Goal: Transaction & Acquisition: Purchase product/service

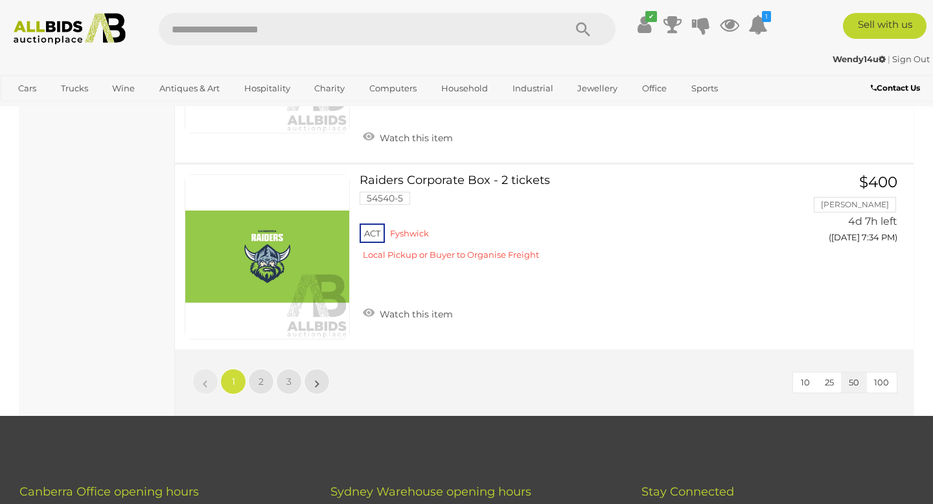
scroll to position [9929, 0]
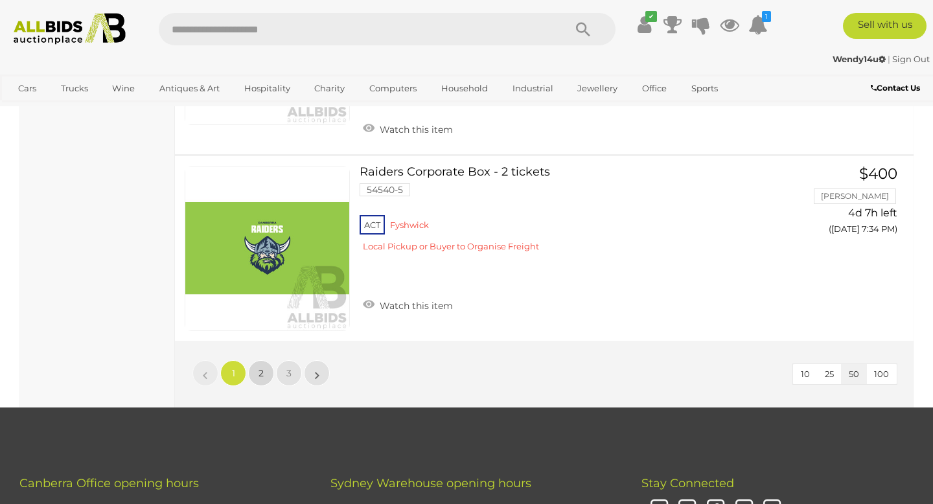
click at [260, 367] on span "2" at bounding box center [260, 373] width 5 height 12
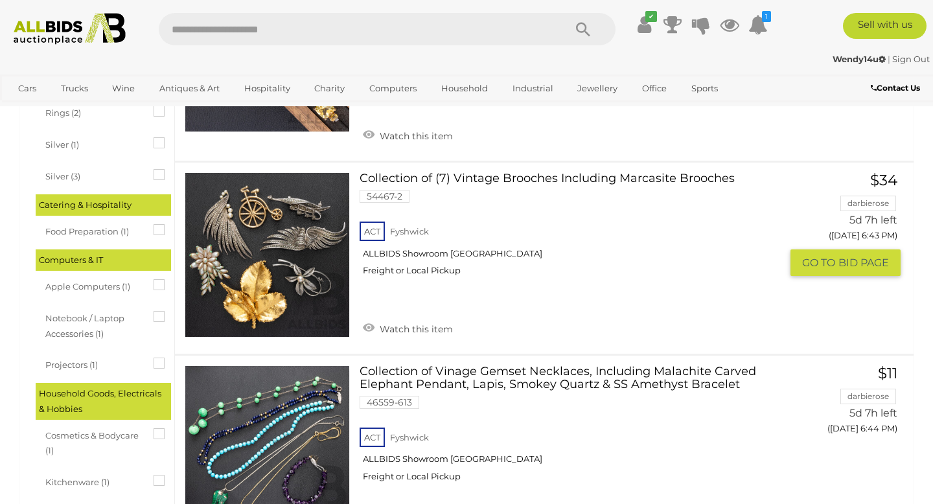
scroll to position [1010, 0]
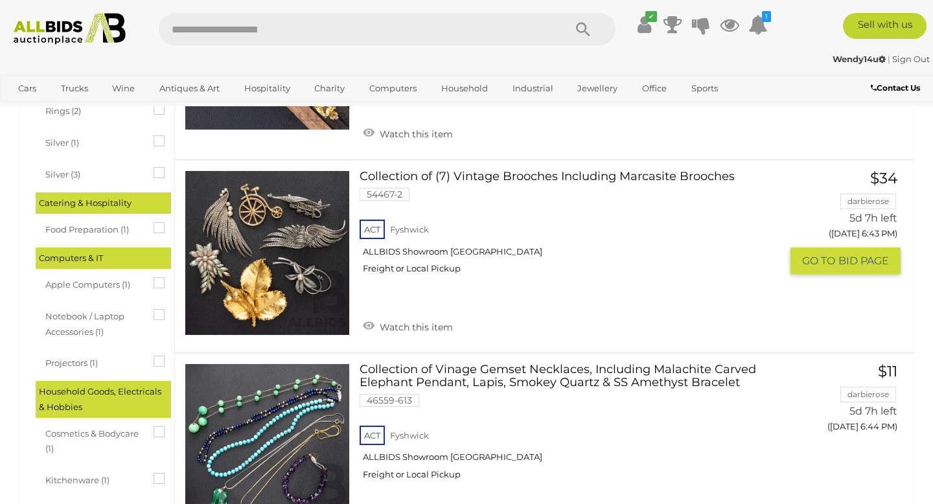
click at [258, 276] on link at bounding box center [267, 252] width 165 height 165
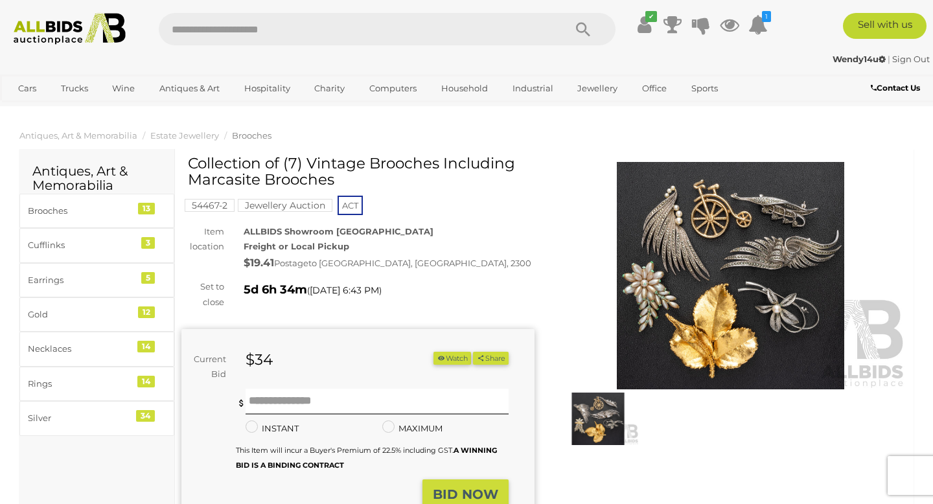
click at [676, 342] on img at bounding box center [730, 275] width 353 height 227
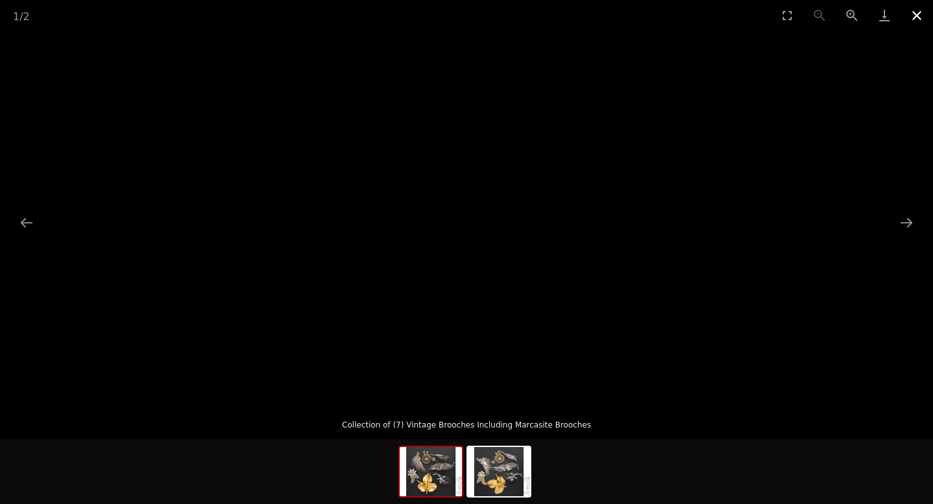
click at [914, 11] on button "Close gallery" at bounding box center [916, 15] width 32 height 30
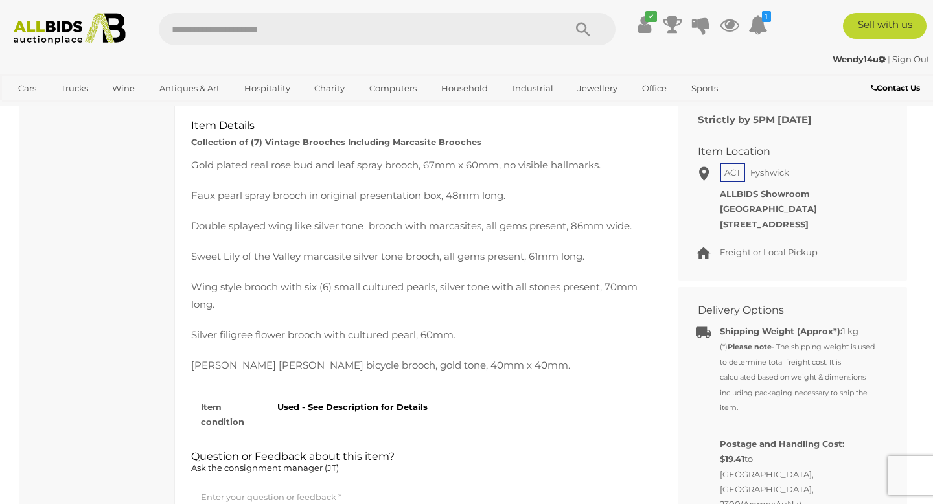
scroll to position [570, 0]
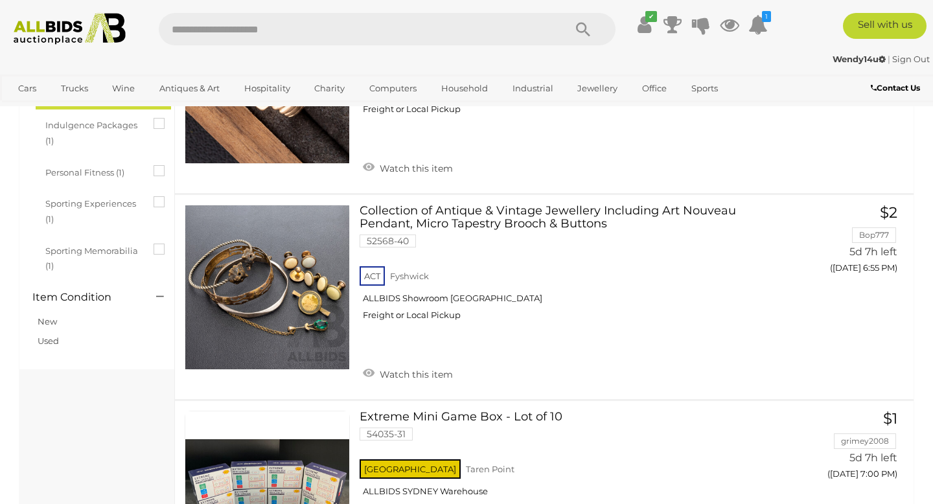
scroll to position [1776, 0]
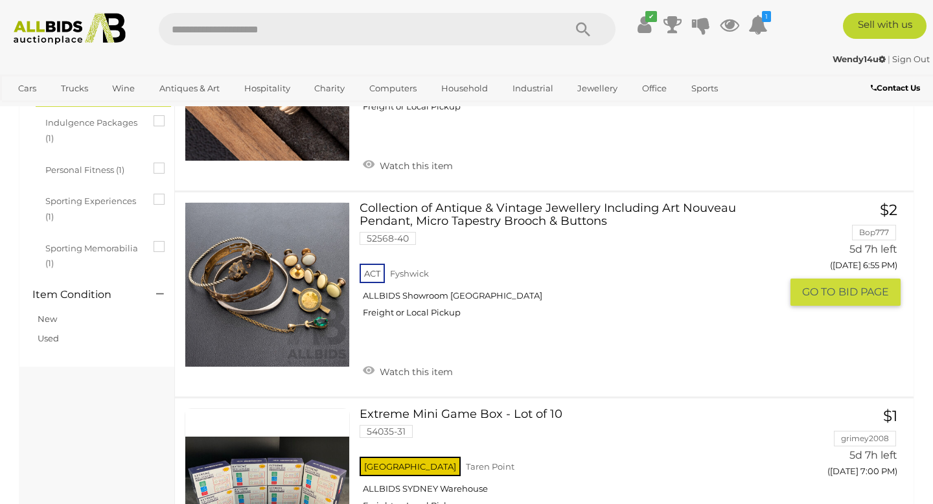
click at [310, 283] on link at bounding box center [267, 284] width 165 height 165
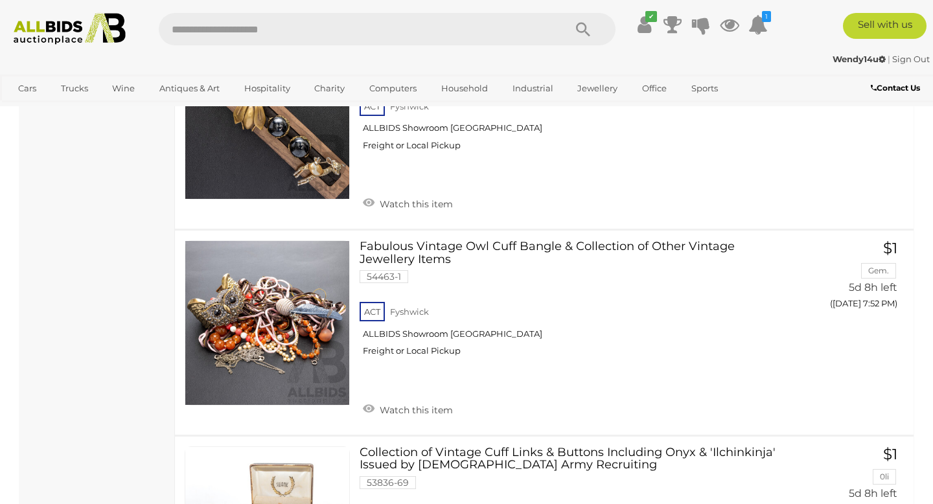
scroll to position [6279, 0]
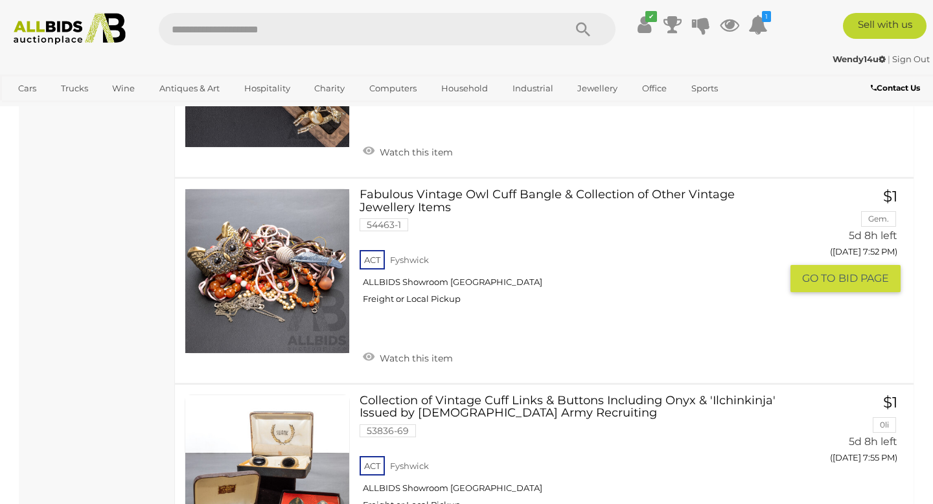
click at [234, 224] on link at bounding box center [267, 270] width 165 height 165
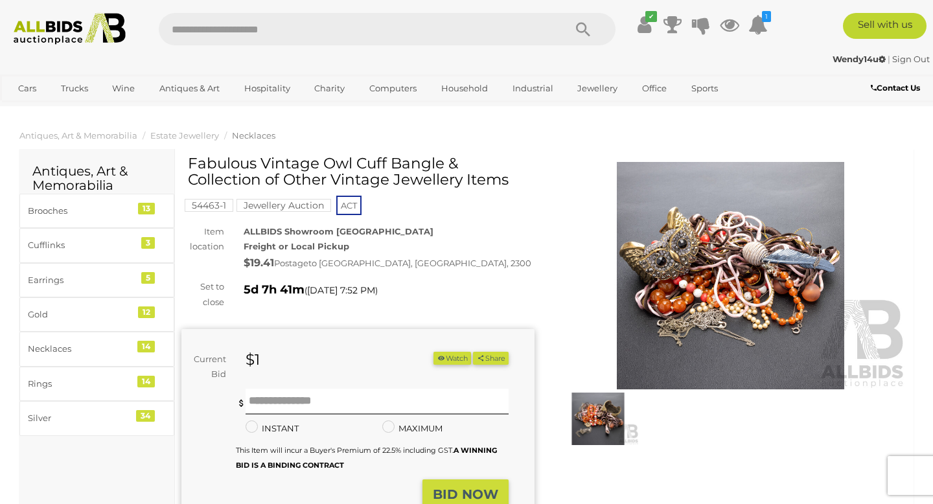
click at [670, 260] on img at bounding box center [730, 275] width 353 height 227
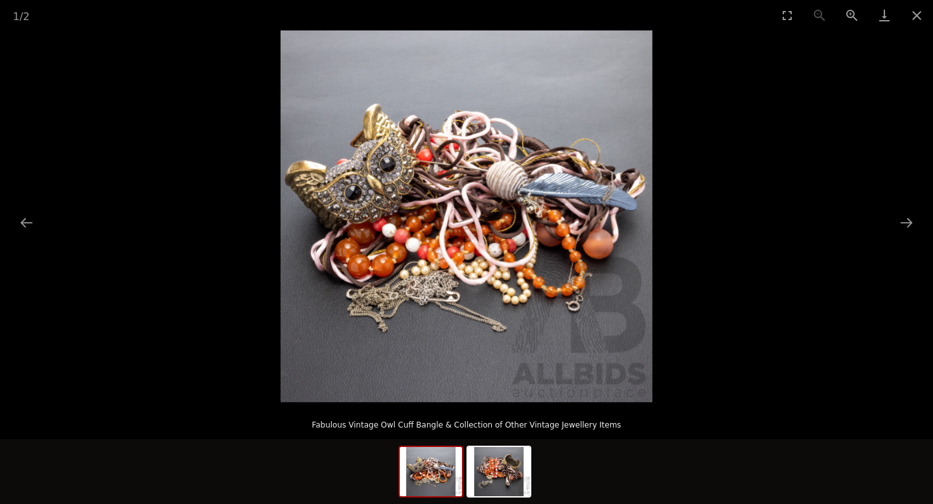
click at [361, 175] on img at bounding box center [466, 216] width 372 height 372
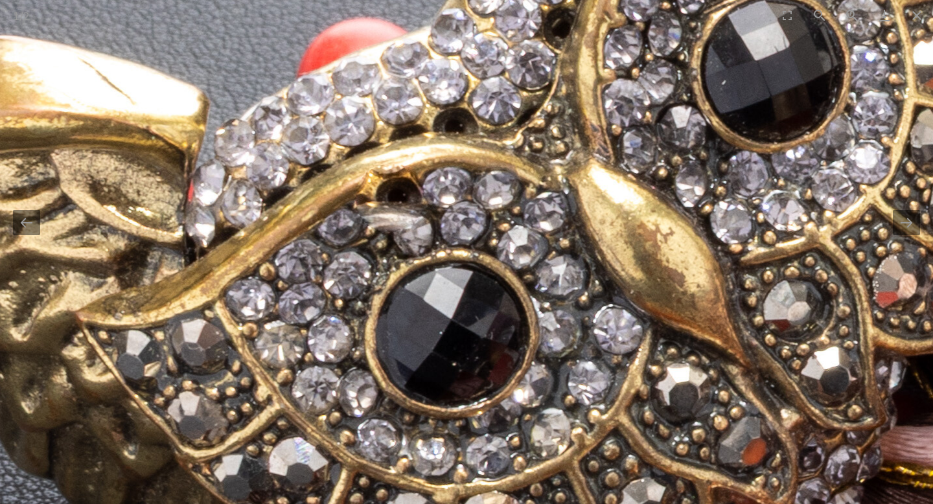
drag, startPoint x: 285, startPoint y: 331, endPoint x: 451, endPoint y: 177, distance: 225.9
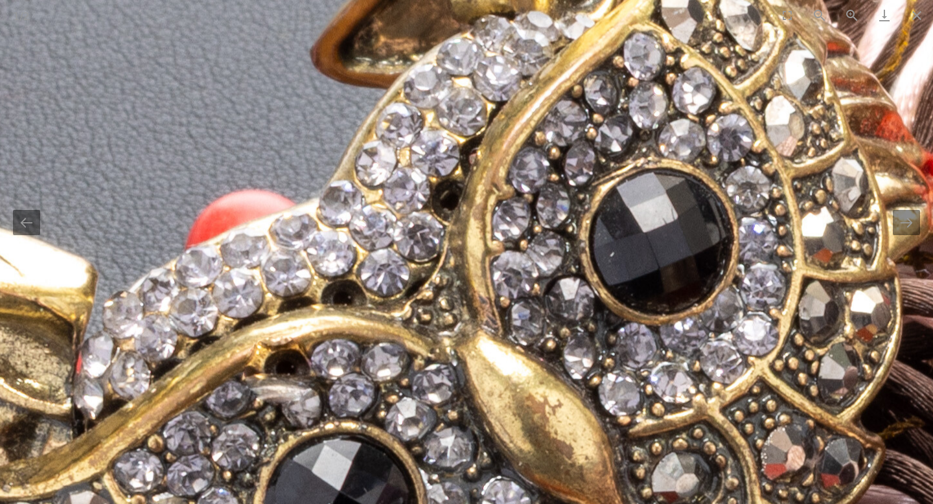
drag, startPoint x: 525, startPoint y: 201, endPoint x: 409, endPoint y: 376, distance: 210.3
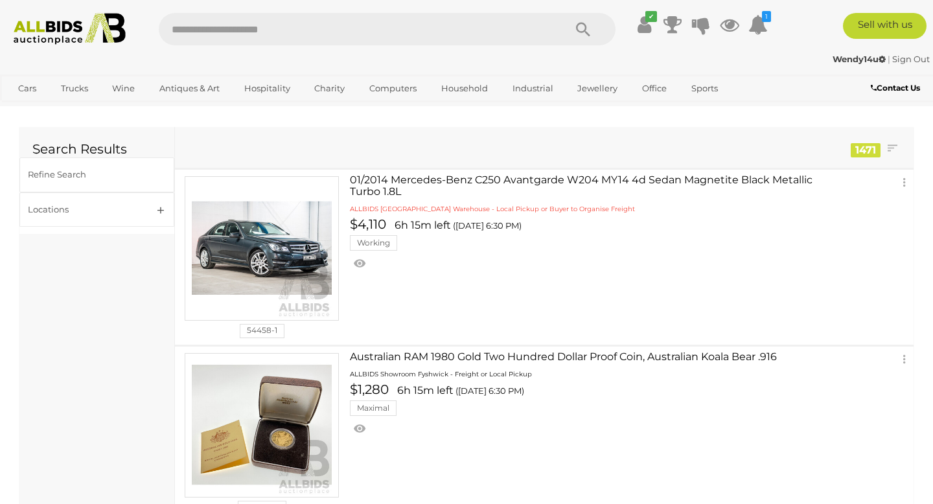
click at [289, 32] on input "text" at bounding box center [355, 29] width 392 height 32
type input "****"
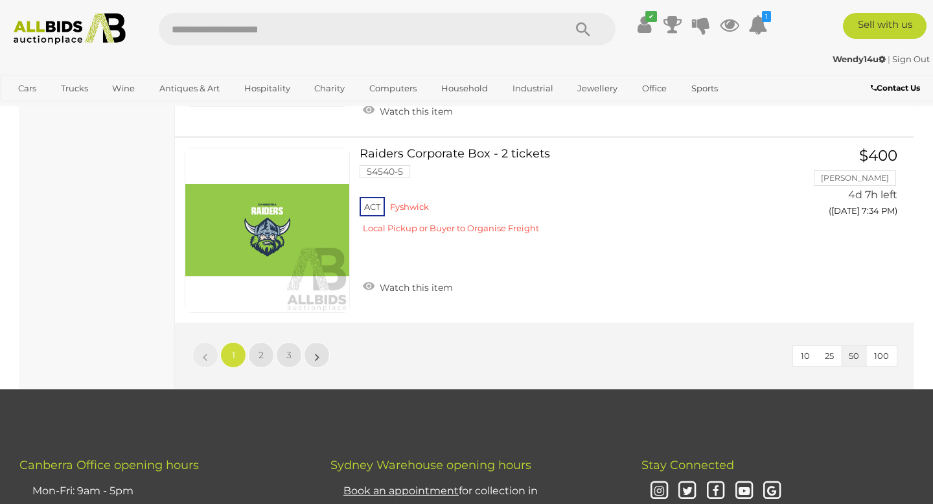
scroll to position [9948, 0]
click at [260, 348] on span "2" at bounding box center [260, 354] width 5 height 12
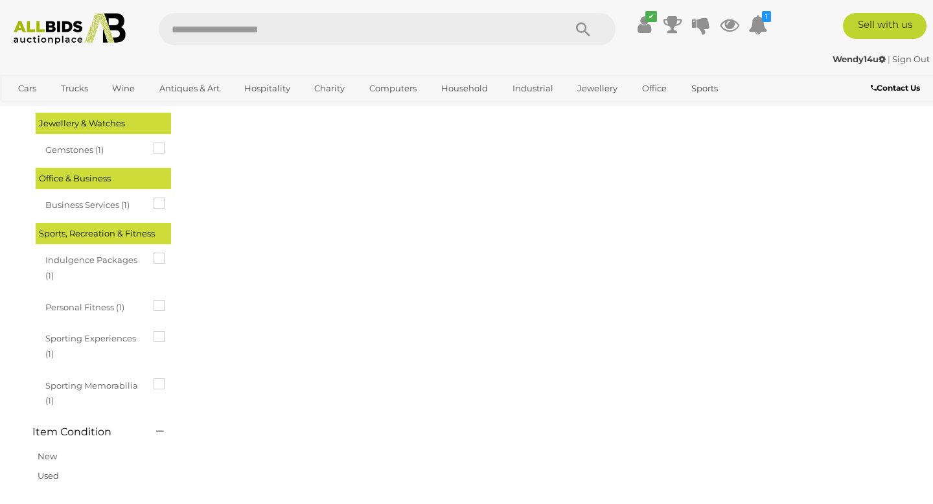
scroll to position [0, 0]
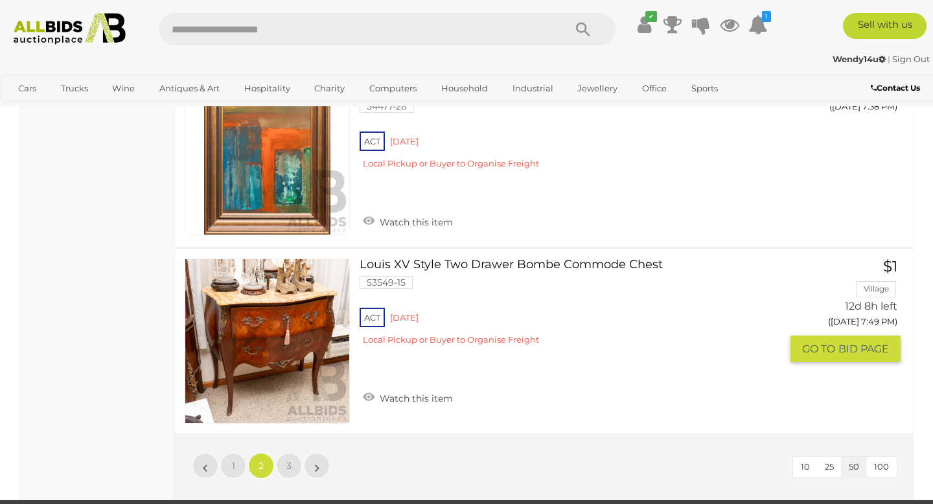
scroll to position [9810, 0]
click at [266, 285] on link at bounding box center [267, 340] width 165 height 165
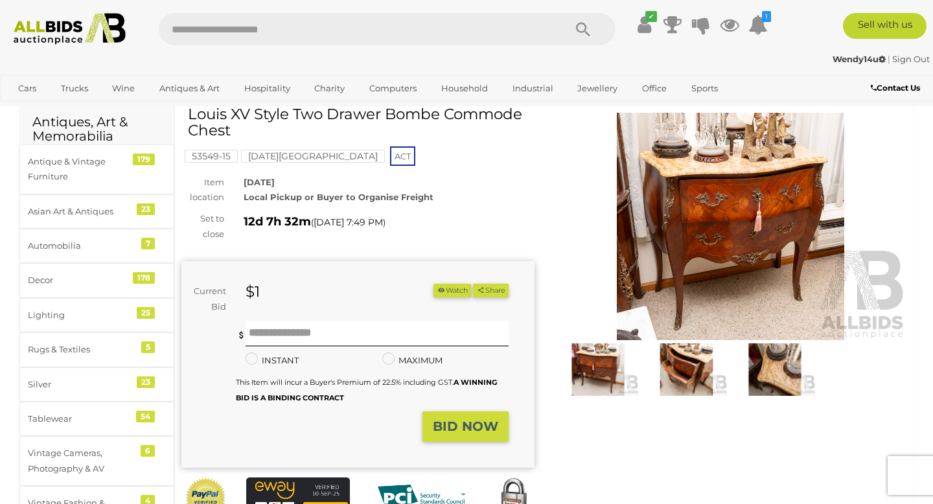
scroll to position [52, 0]
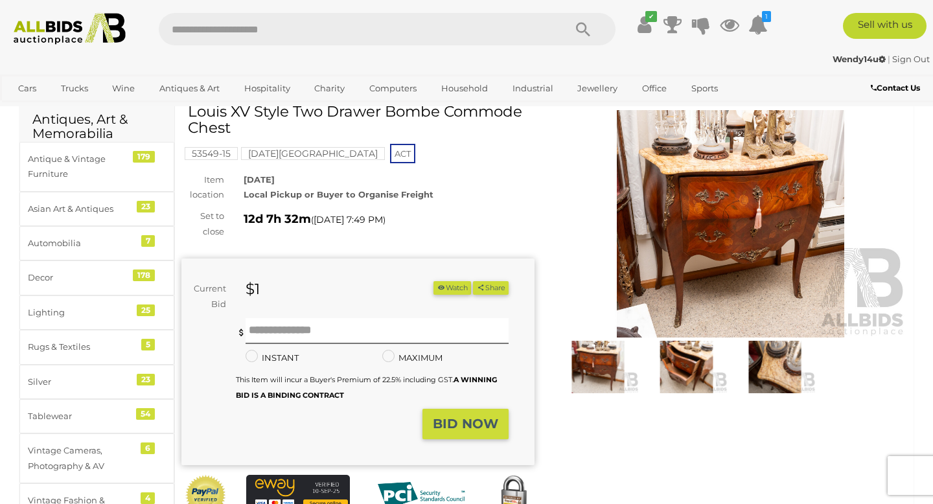
click at [720, 212] on img at bounding box center [730, 223] width 353 height 227
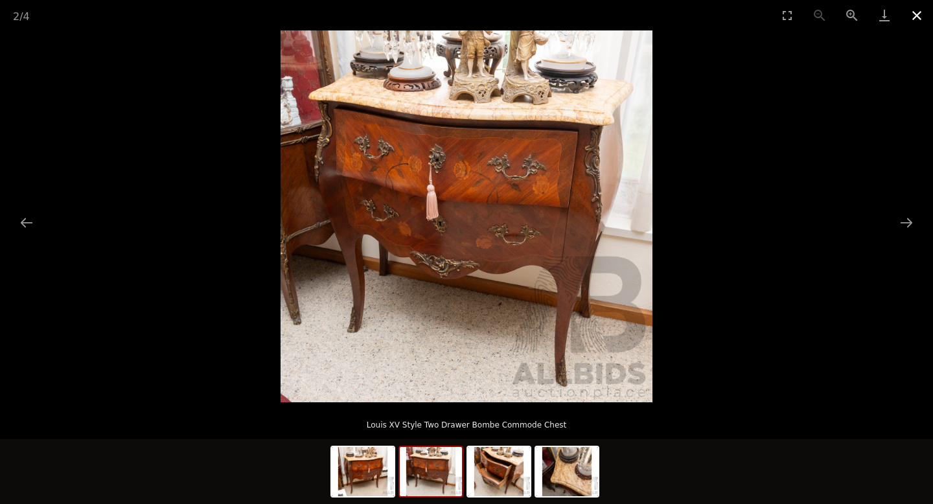
click at [917, 15] on button "Close gallery" at bounding box center [916, 15] width 32 height 30
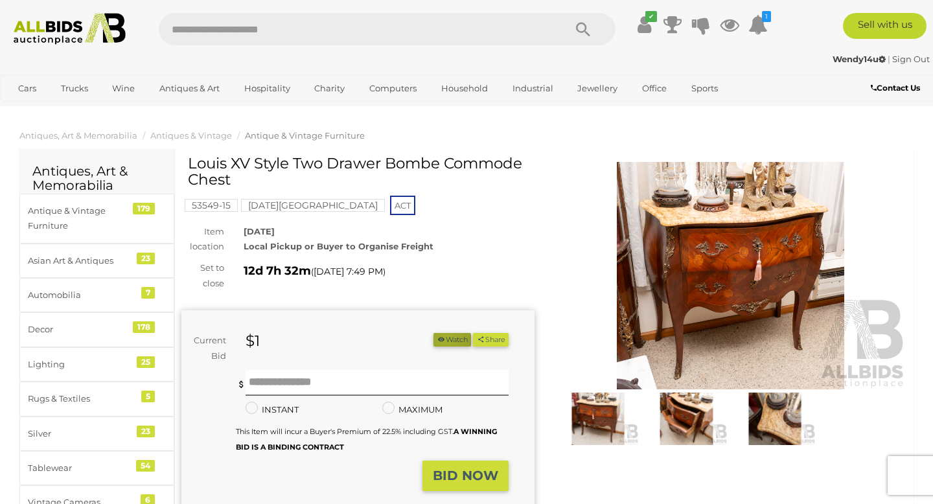
click at [440, 339] on button "Watch" at bounding box center [452, 340] width 38 height 14
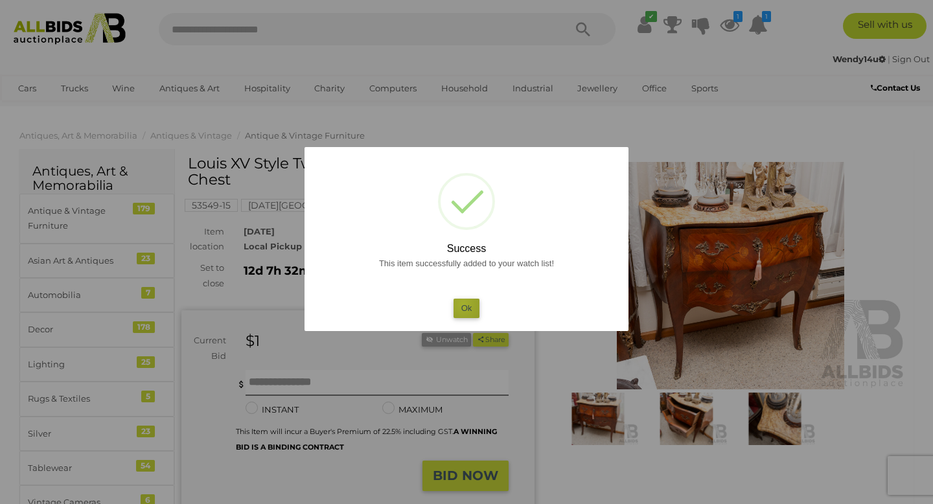
click at [463, 304] on button "Ok" at bounding box center [466, 308] width 27 height 19
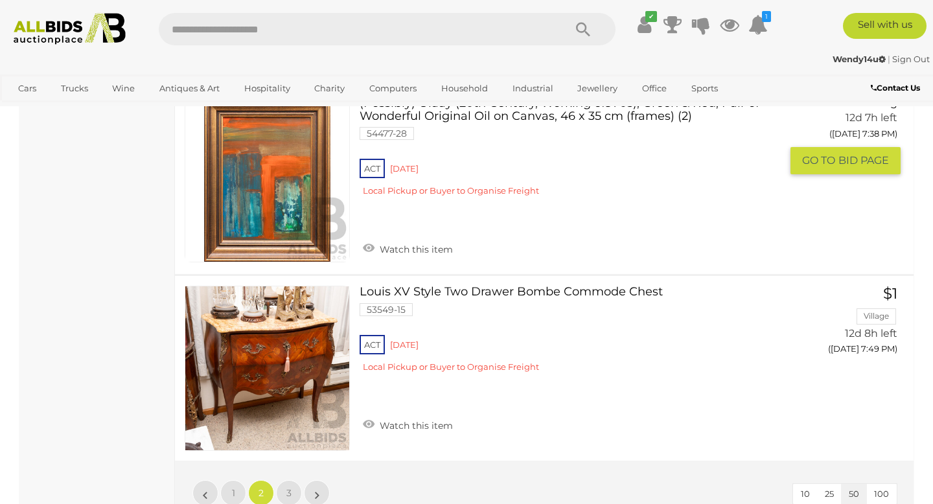
scroll to position [9756, 0]
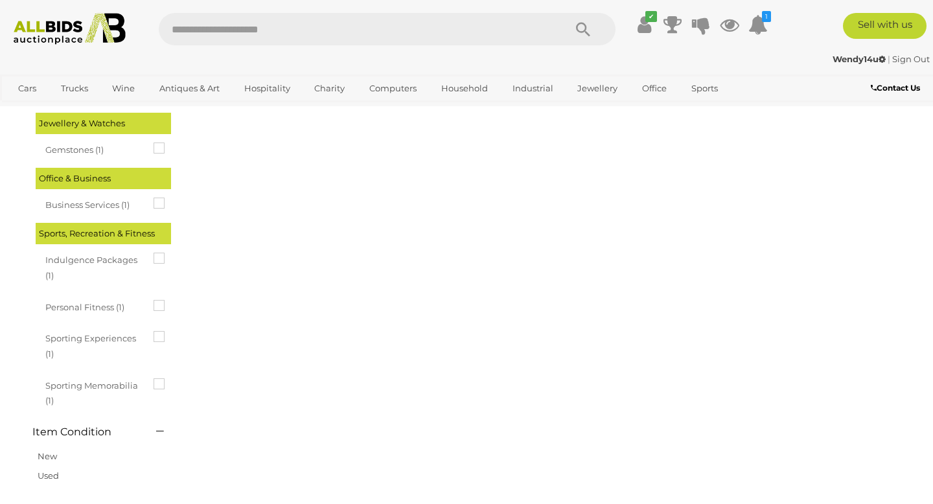
scroll to position [0, 0]
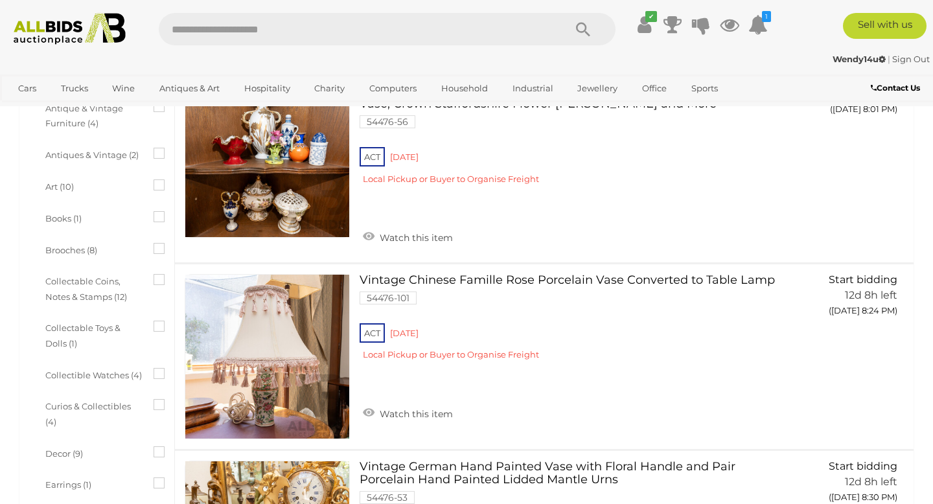
scroll to position [466, 0]
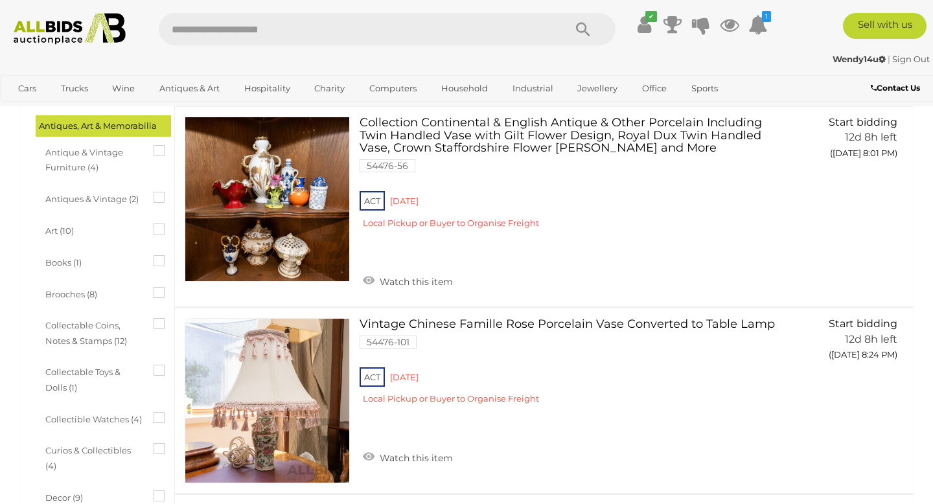
click at [108, 196] on span "Antiques & Vintage (2)" at bounding box center [93, 197] width 97 height 18
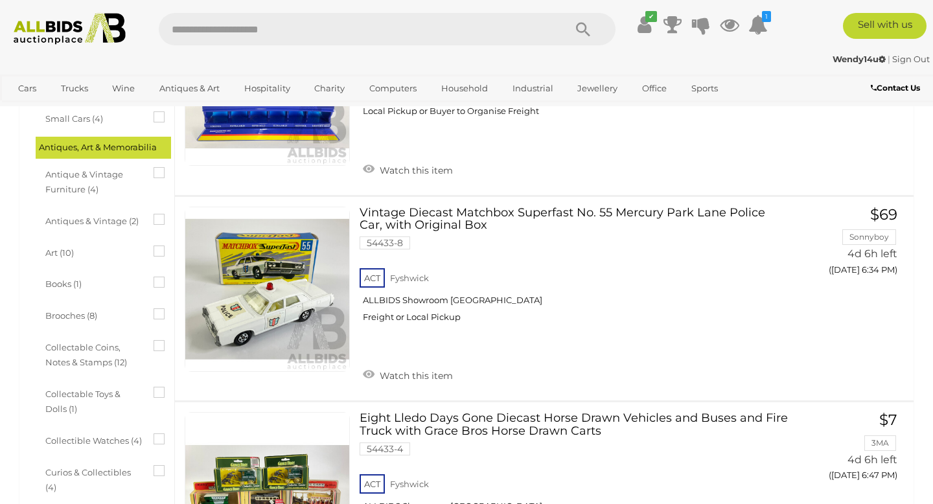
scroll to position [440, 0]
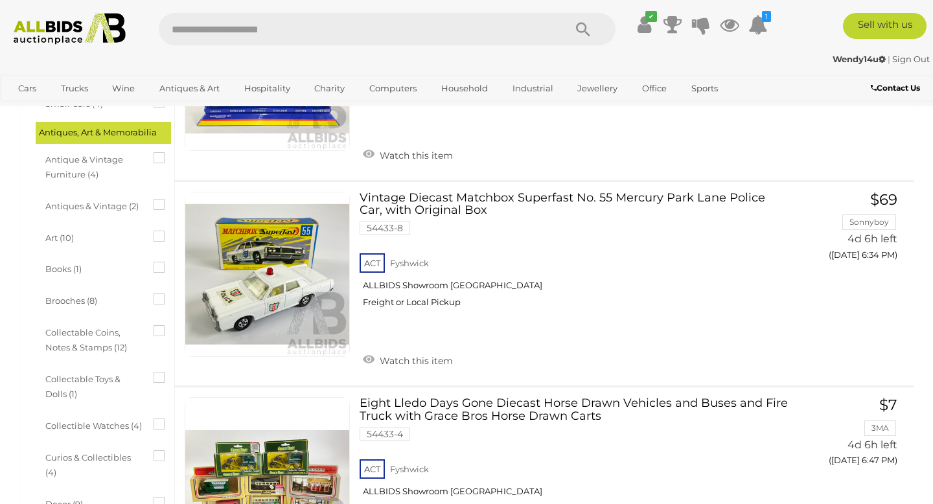
click at [153, 152] on icon at bounding box center [153, 152] width 0 height 0
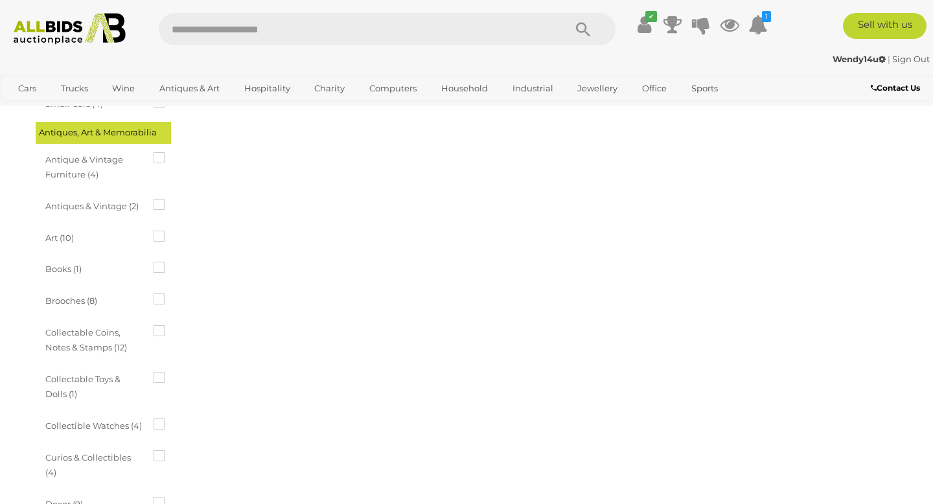
scroll to position [0, 0]
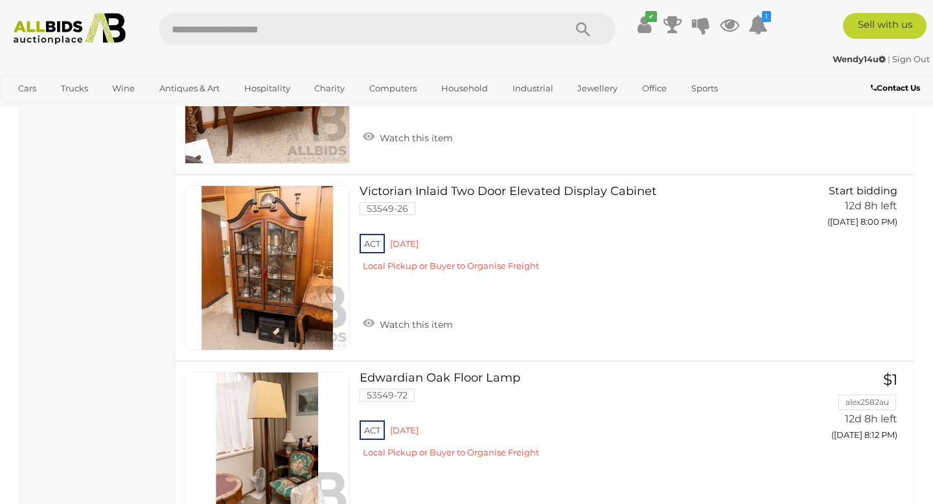
scroll to position [3894, 0]
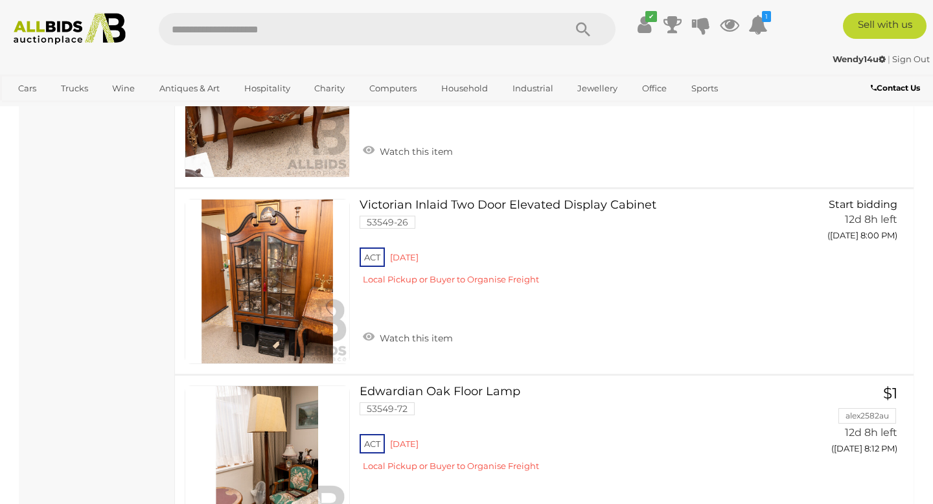
click at [213, 27] on input "text" at bounding box center [355, 29] width 392 height 32
type input "******"
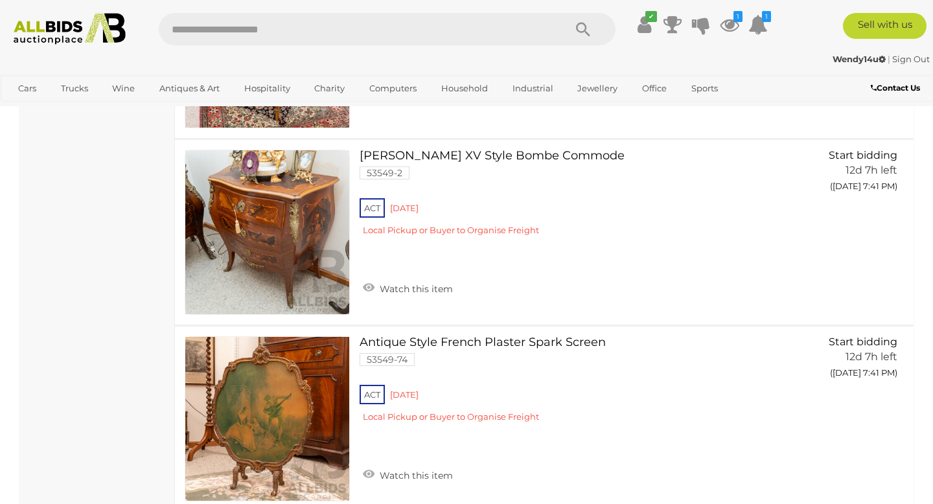
scroll to position [3912, 0]
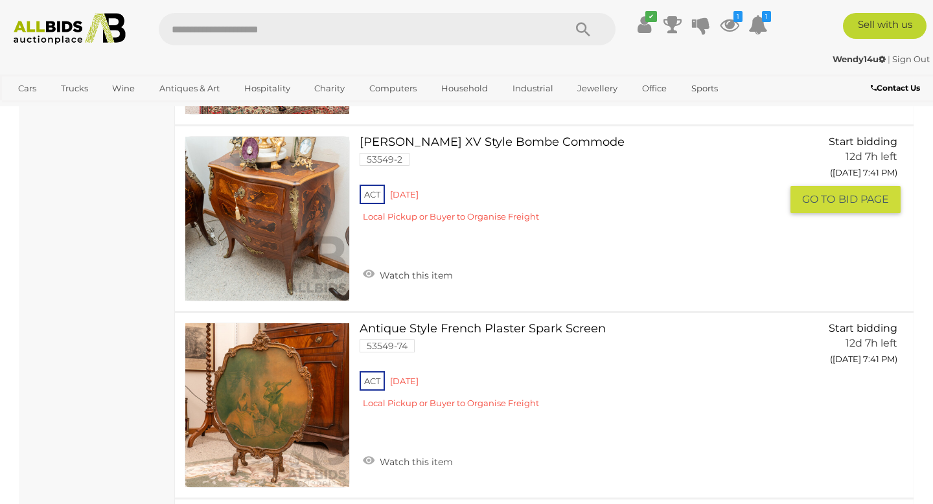
click at [422, 142] on link "French Louis XV Style Bombe Commode 53549-2 ACT Red Hill" at bounding box center [574, 184] width 411 height 96
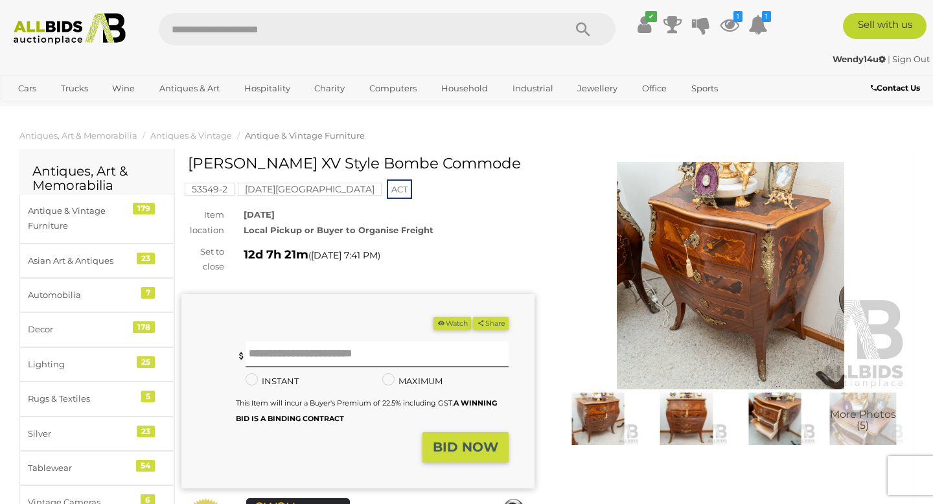
click at [754, 293] on img at bounding box center [730, 275] width 353 height 227
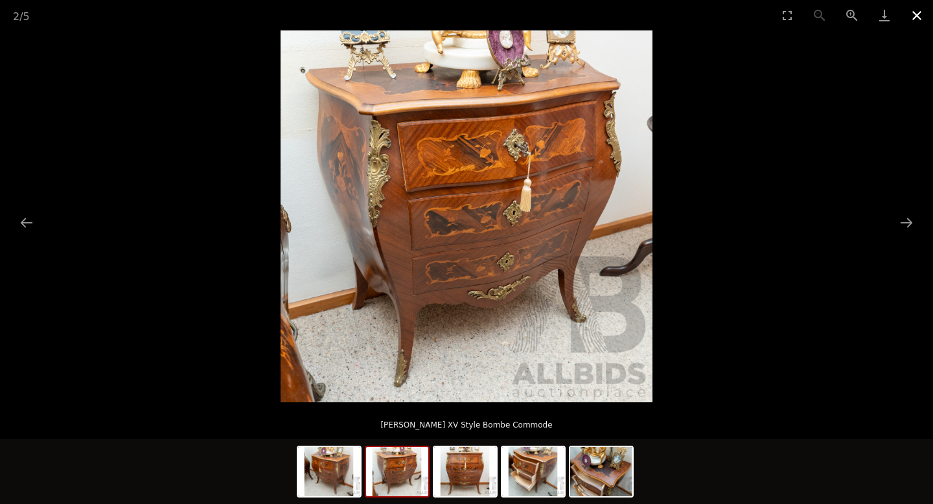
click at [911, 16] on button "Close gallery" at bounding box center [916, 15] width 32 height 30
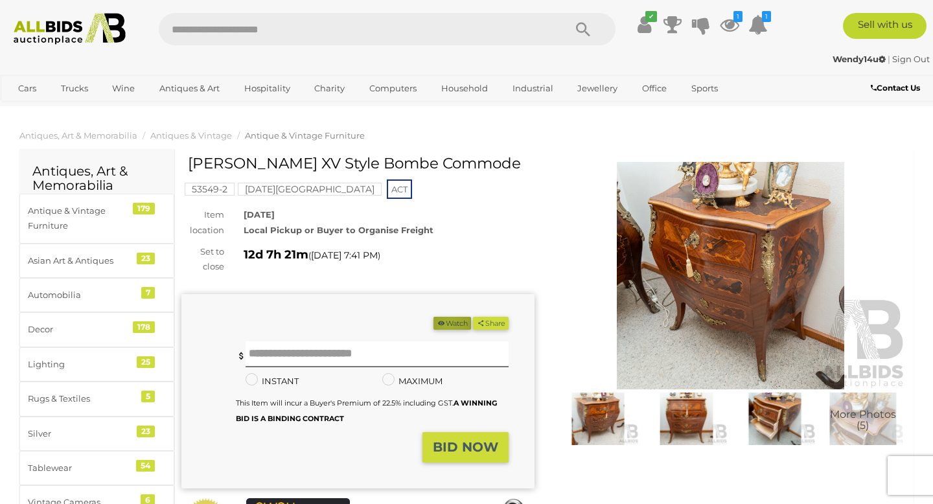
click at [444, 324] on button "Watch" at bounding box center [452, 324] width 38 height 14
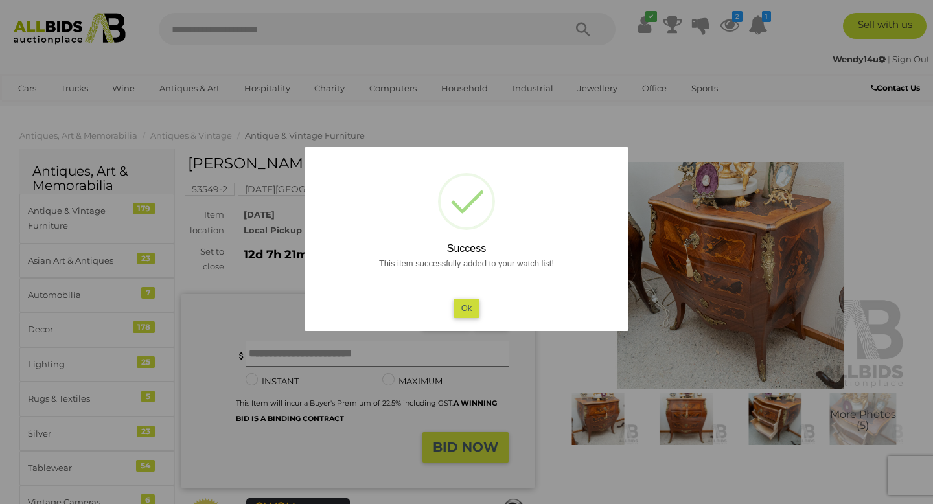
click at [470, 305] on button "Ok" at bounding box center [466, 308] width 27 height 19
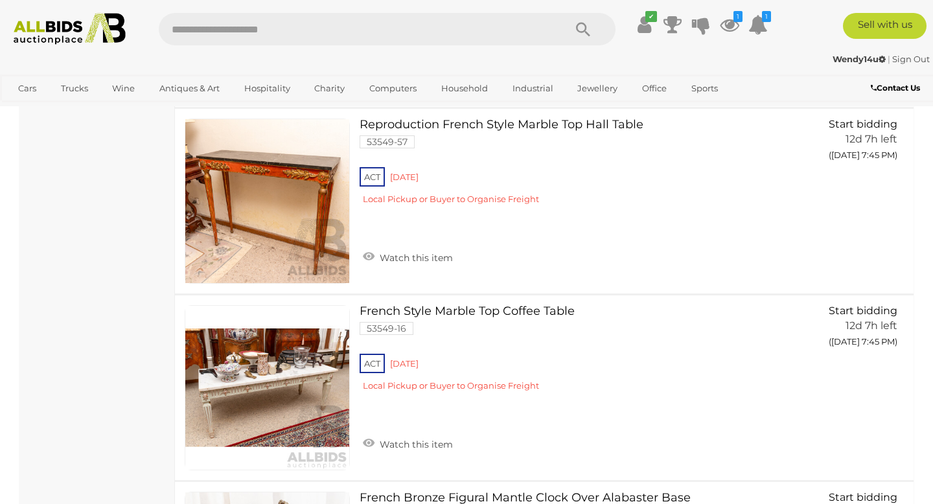
scroll to position [4489, 0]
click at [266, 174] on link at bounding box center [267, 201] width 165 height 165
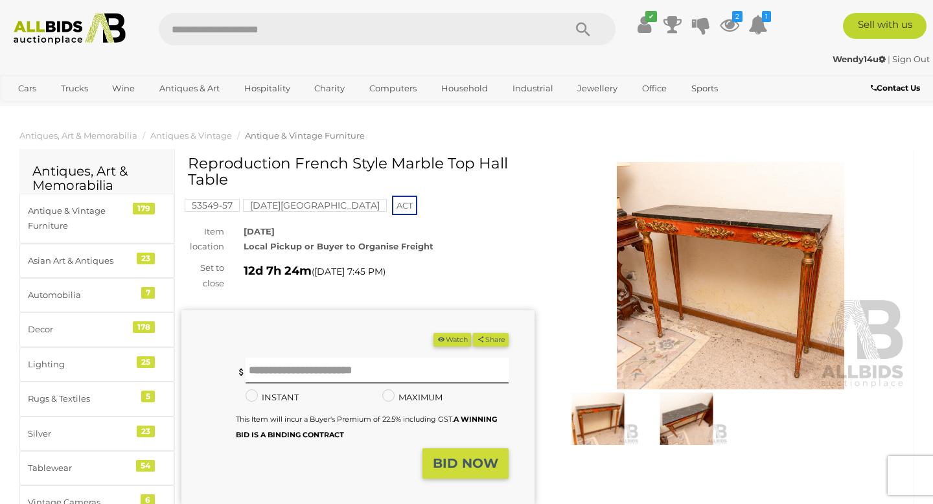
click at [732, 243] on img at bounding box center [730, 275] width 353 height 227
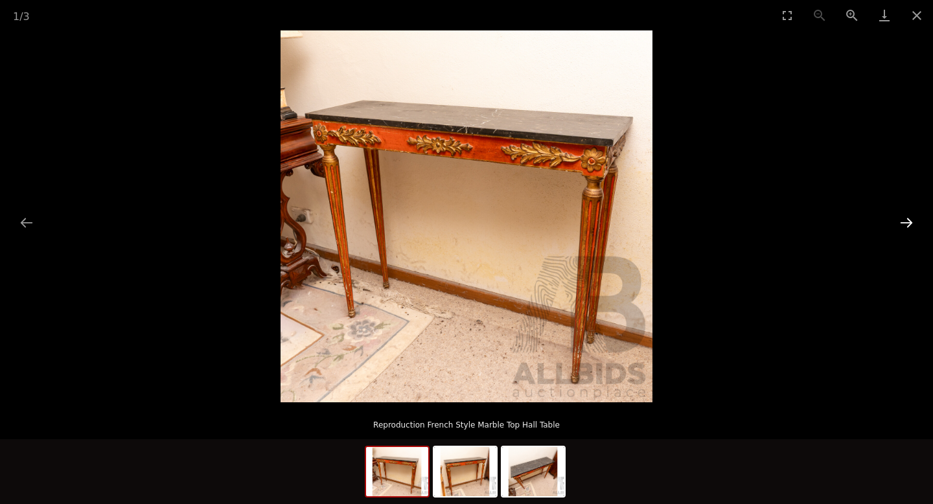
click at [907, 221] on button "Next slide" at bounding box center [905, 222] width 27 height 25
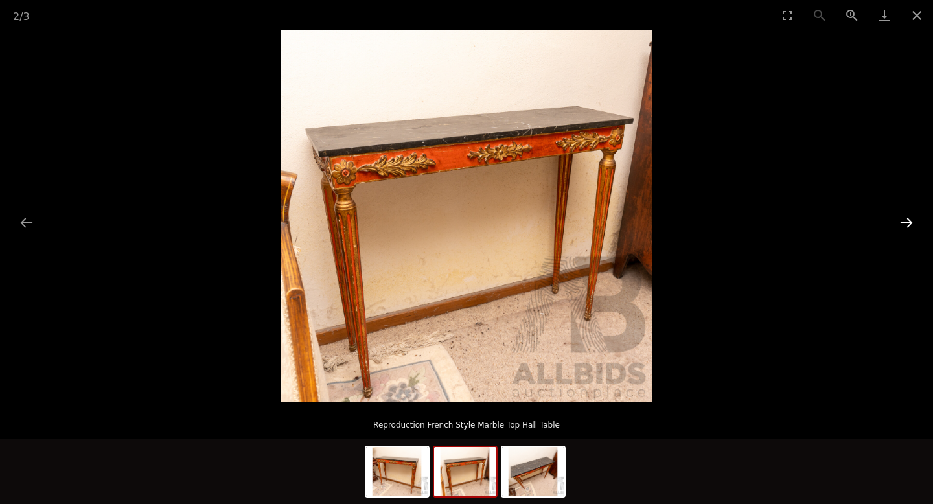
click at [907, 221] on button "Next slide" at bounding box center [905, 222] width 27 height 25
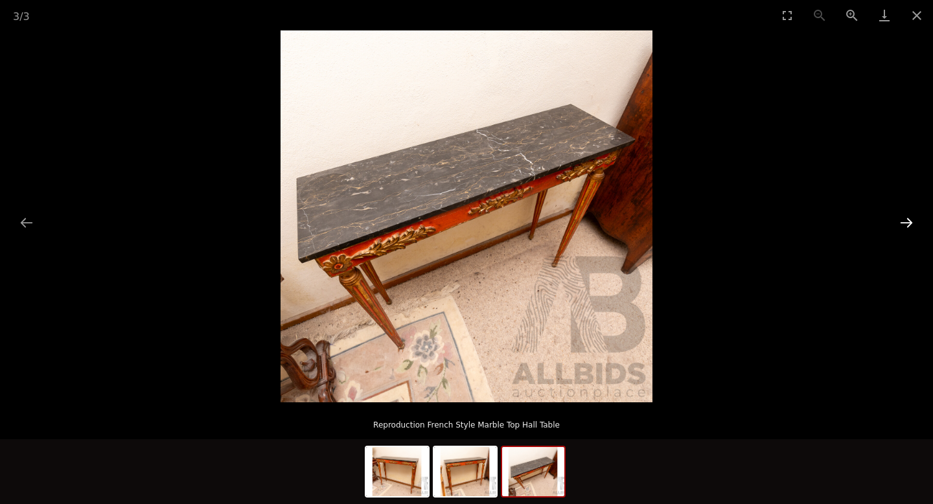
click at [907, 221] on button "Next slide" at bounding box center [905, 222] width 27 height 25
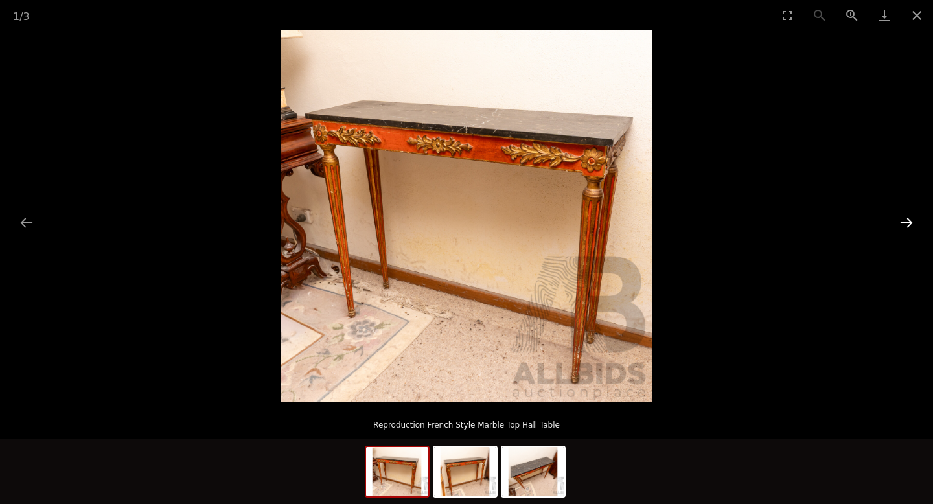
click at [907, 221] on button "Next slide" at bounding box center [905, 222] width 27 height 25
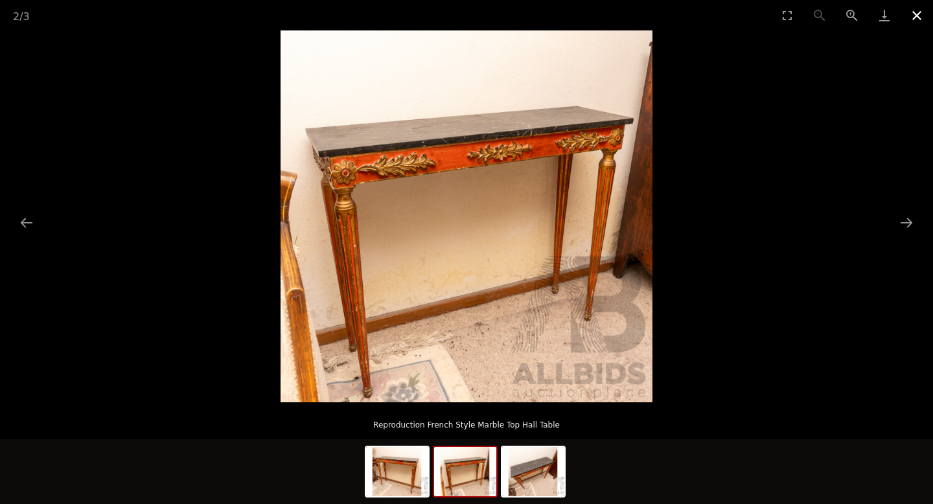
click at [909, 14] on button "Close gallery" at bounding box center [916, 15] width 32 height 30
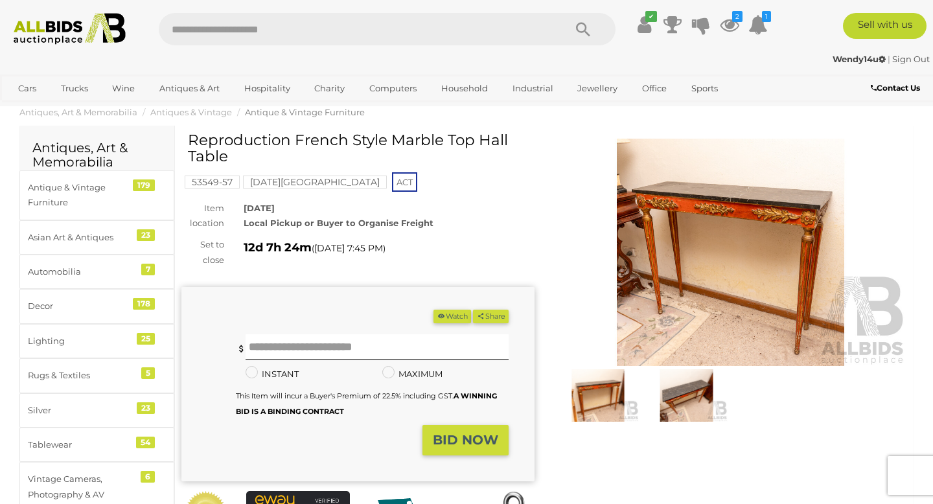
scroll to position [26, 0]
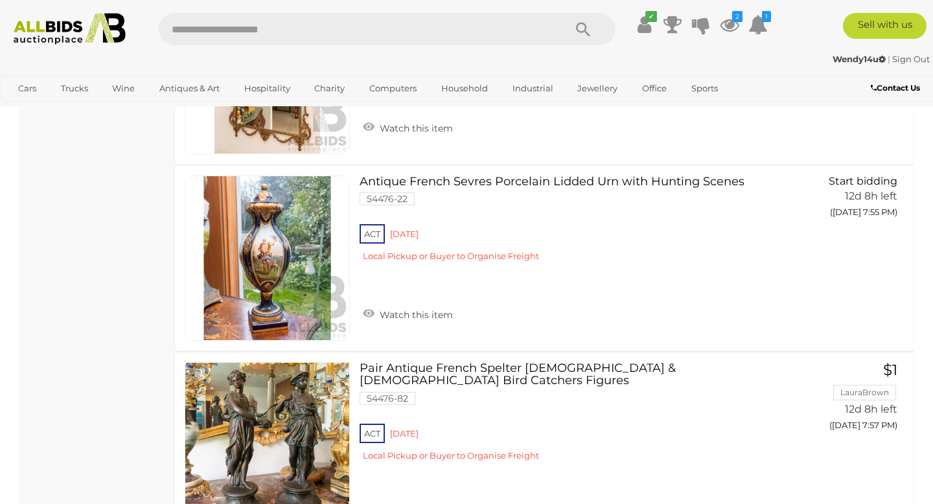
scroll to position [5204, 0]
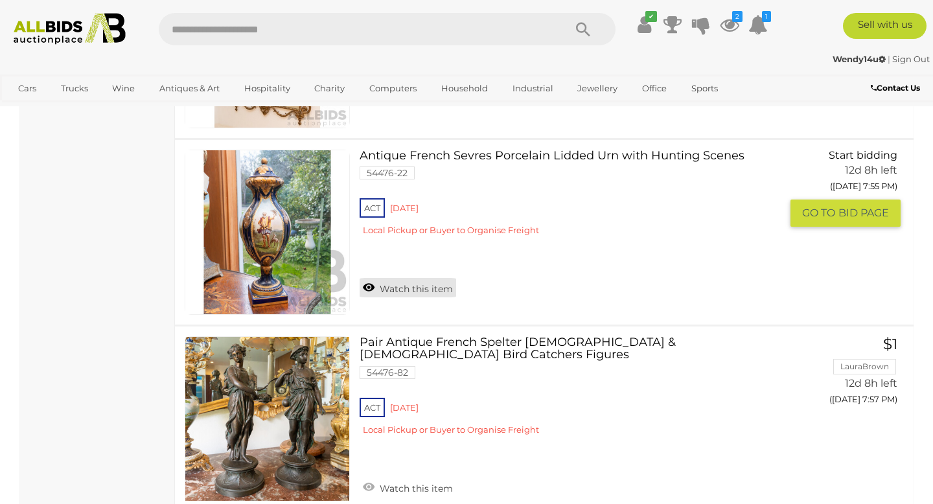
click at [402, 287] on link "Watch this item" at bounding box center [407, 287] width 96 height 19
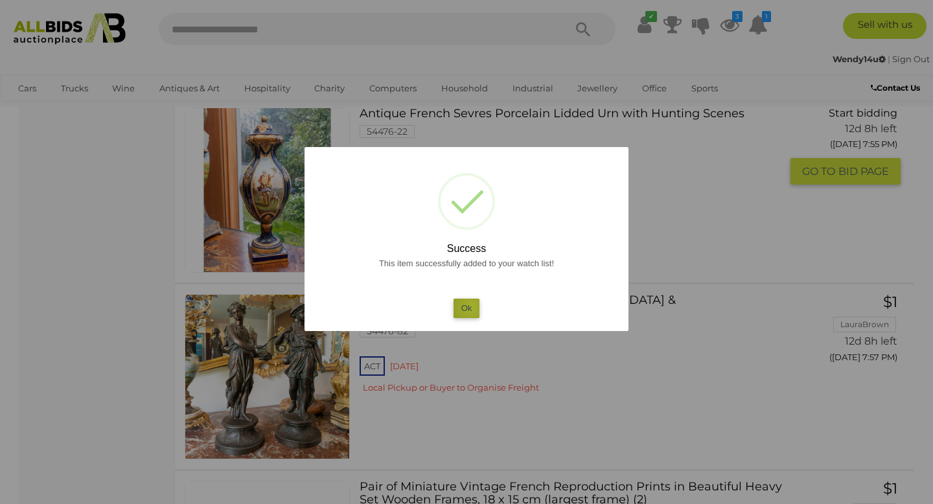
click at [470, 308] on button "Ok" at bounding box center [466, 308] width 27 height 19
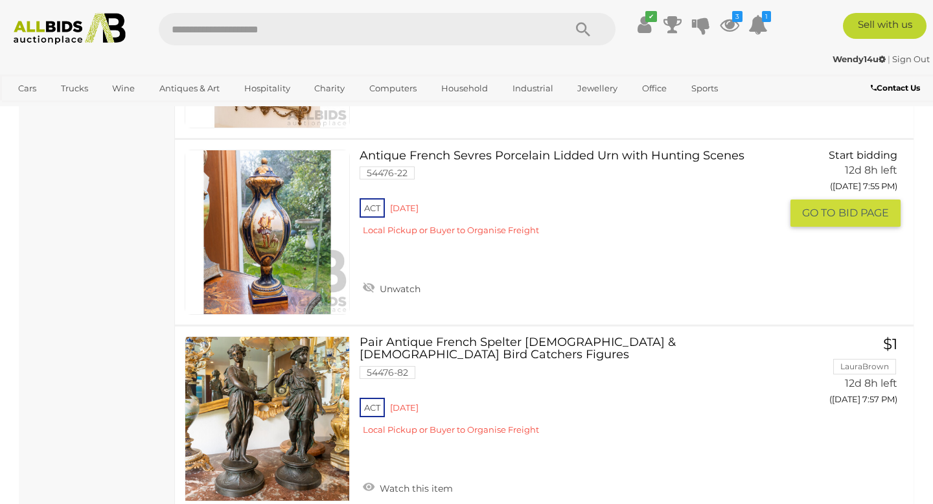
click at [268, 264] on img at bounding box center [267, 232] width 164 height 164
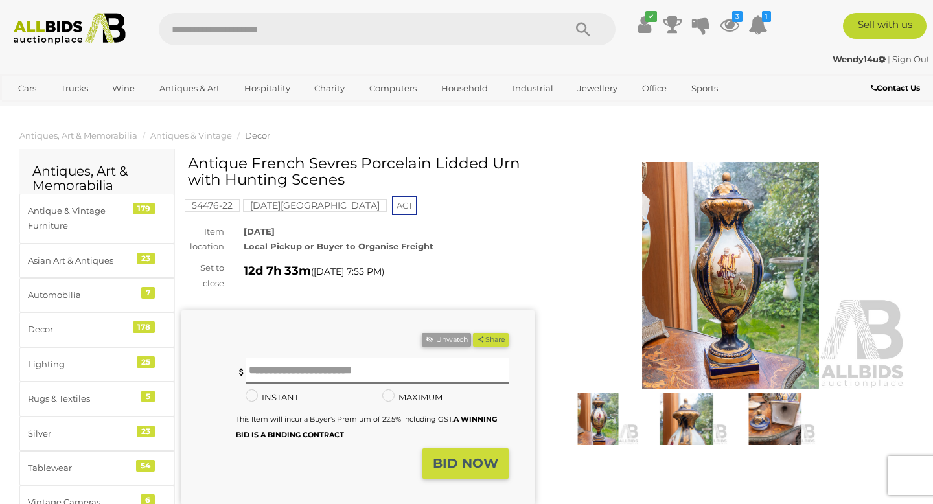
click at [731, 284] on img at bounding box center [730, 275] width 353 height 227
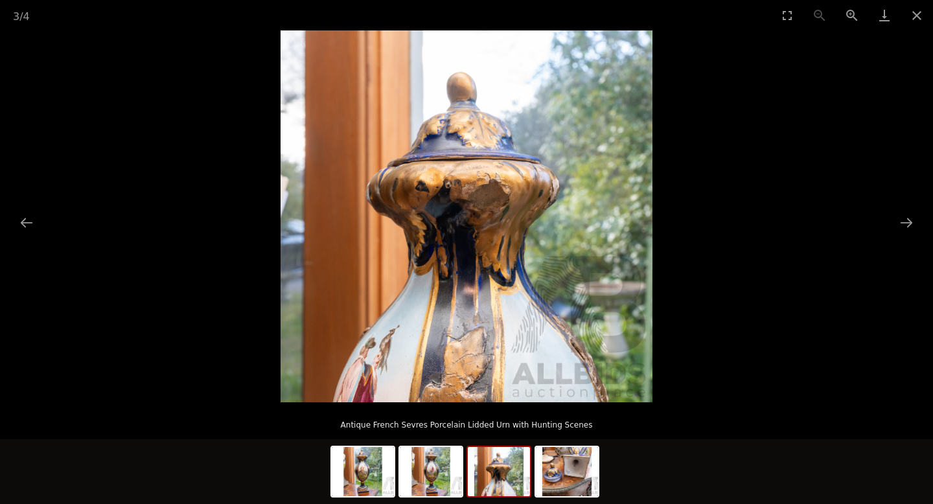
scroll to position [26, 0]
click at [920, 11] on button "Close gallery" at bounding box center [916, 15] width 32 height 30
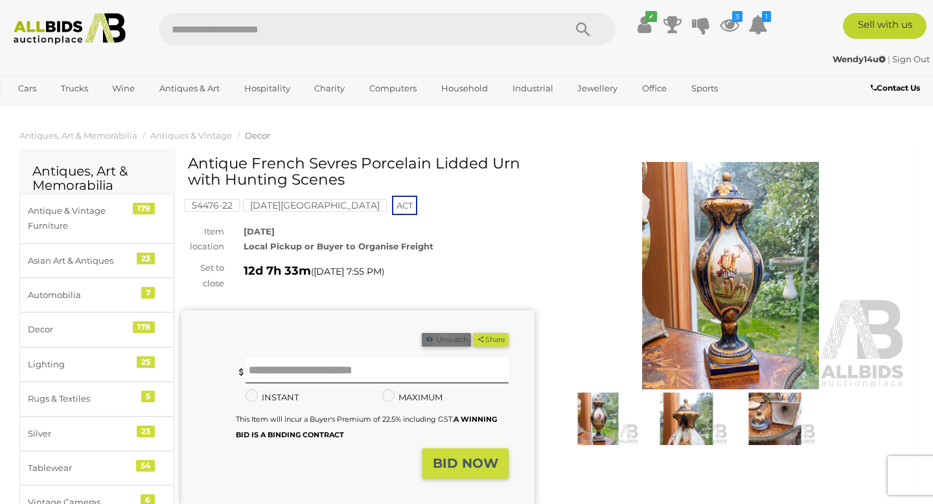
click at [442, 338] on button "Unwatch" at bounding box center [446, 340] width 49 height 14
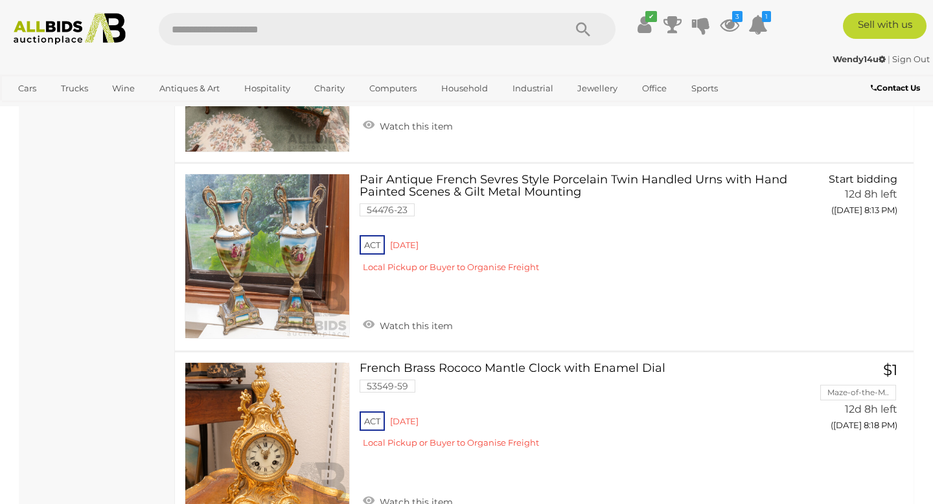
scroll to position [6131, 0]
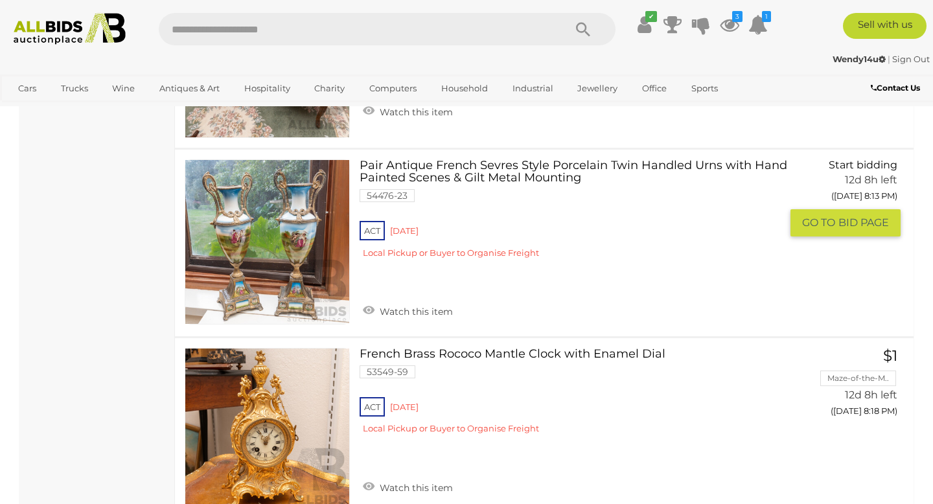
click at [299, 236] on link at bounding box center [267, 241] width 165 height 165
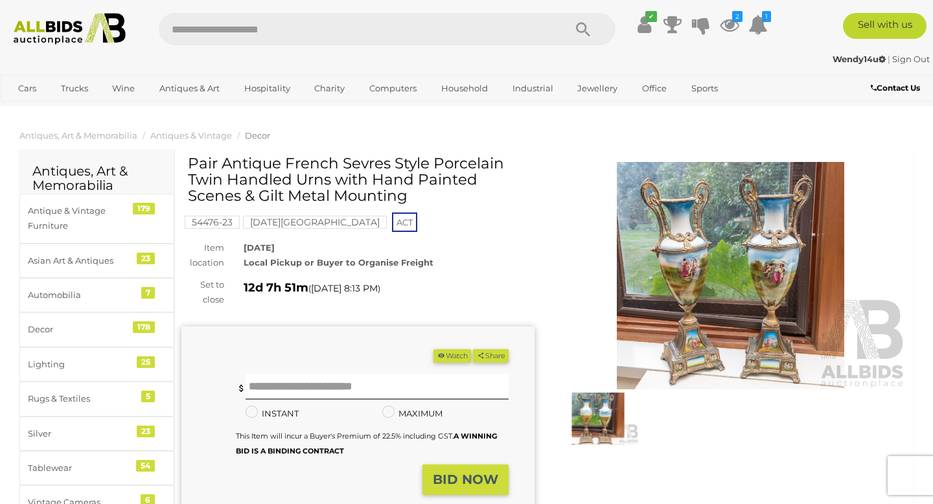
click at [694, 277] on img at bounding box center [730, 275] width 353 height 227
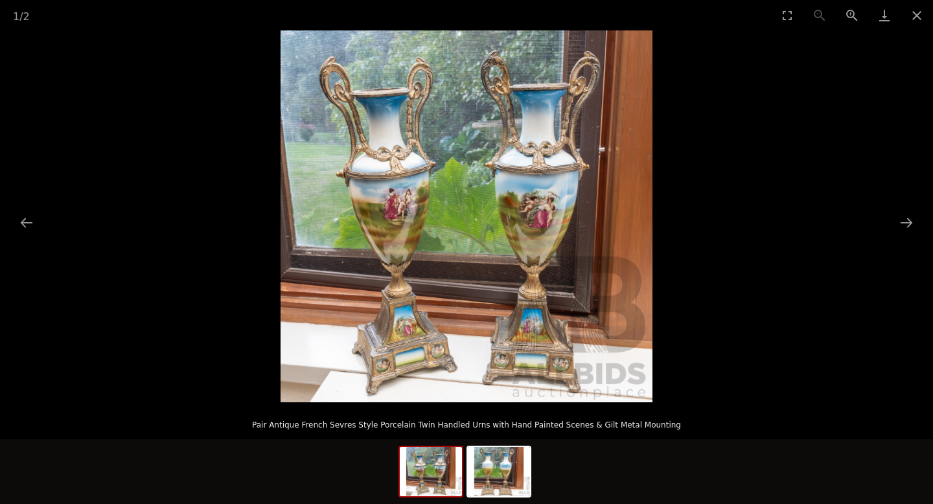
click at [539, 233] on img at bounding box center [466, 216] width 372 height 372
click at [910, 221] on button "Next slide" at bounding box center [905, 222] width 27 height 25
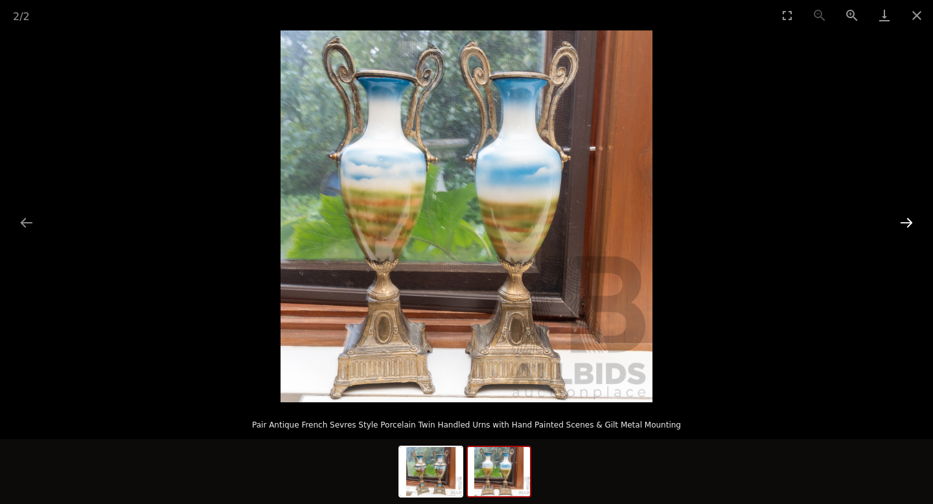
click at [910, 221] on button "Next slide" at bounding box center [905, 222] width 27 height 25
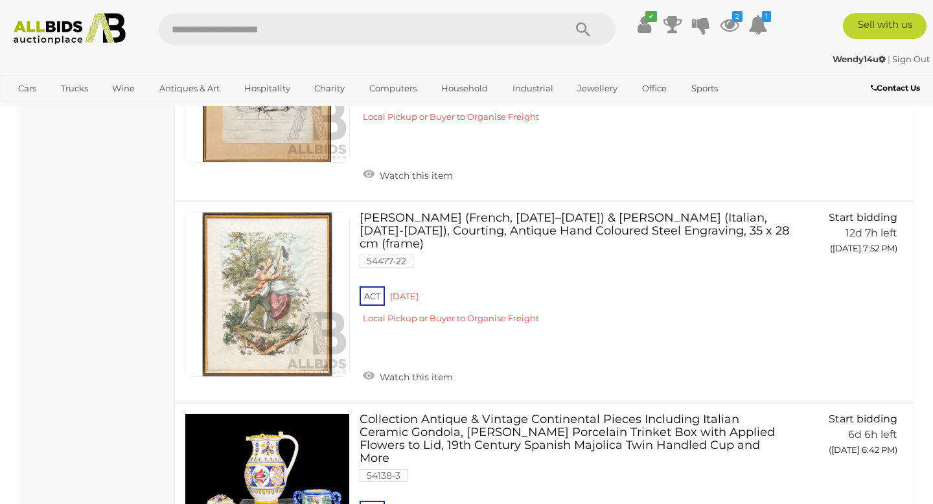
scroll to position [7297, 0]
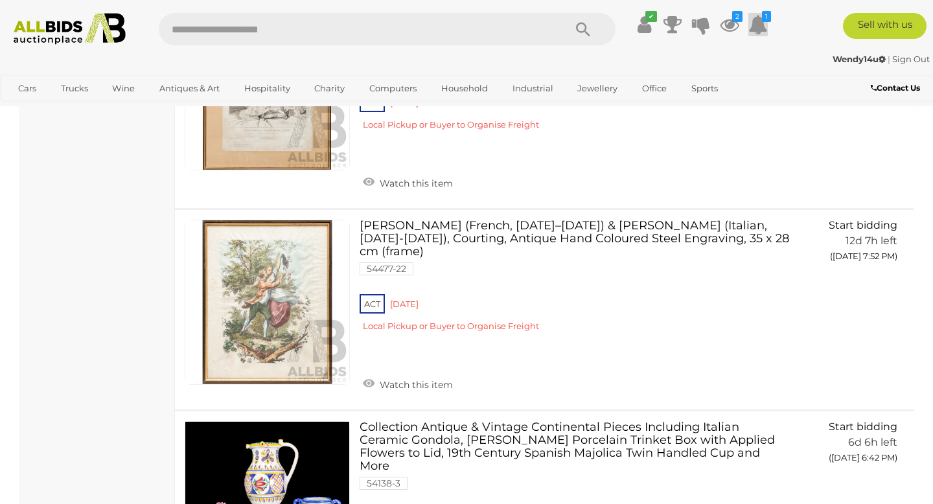
click at [760, 25] on icon at bounding box center [757, 24] width 19 height 23
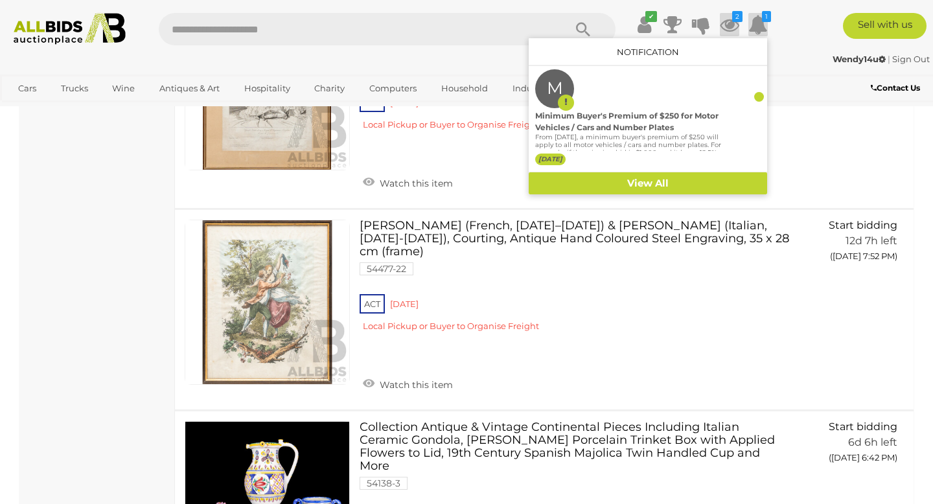
click at [725, 20] on icon at bounding box center [729, 24] width 19 height 23
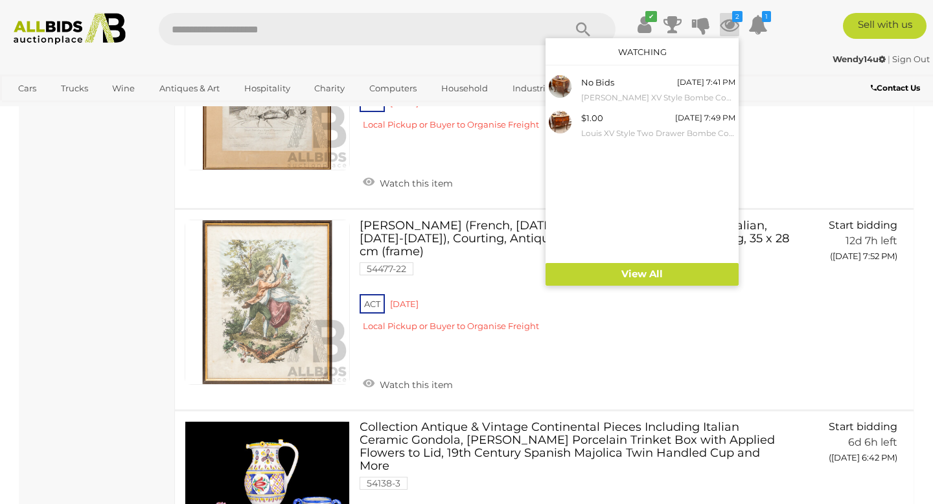
click at [795, 54] on div "Wendy14u | Sign Out" at bounding box center [466, 59] width 926 height 15
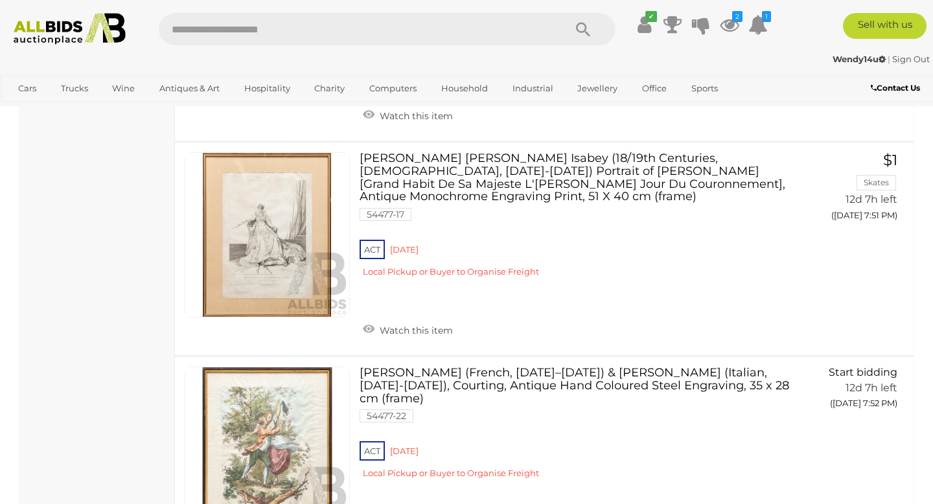
scroll to position [7090, 0]
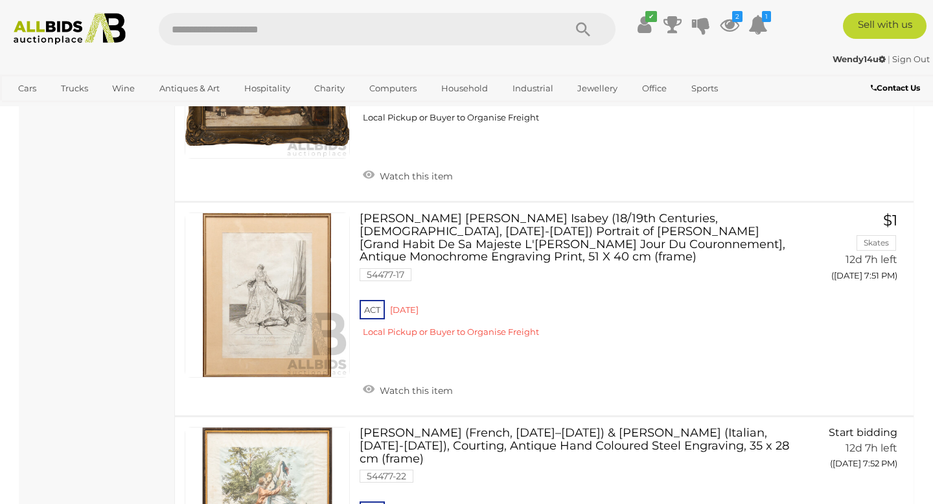
click at [273, 25] on input "text" at bounding box center [355, 29] width 392 height 32
type input "********"
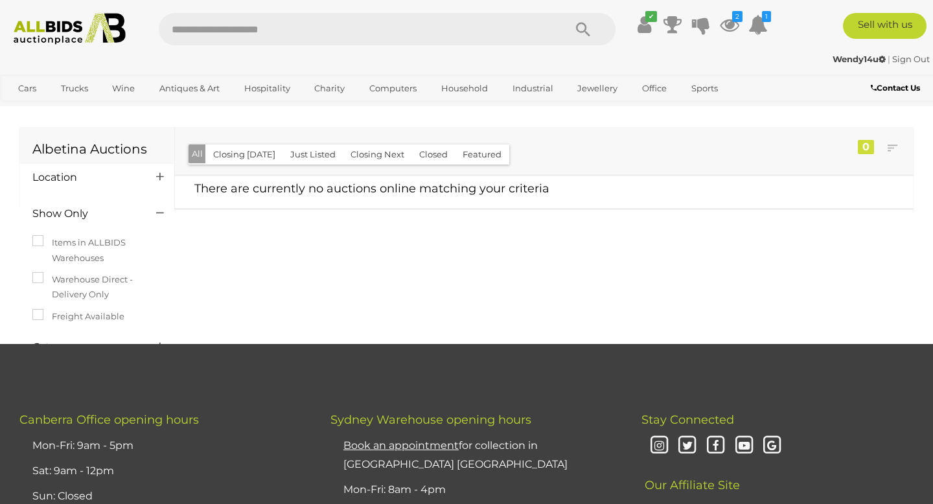
click at [188, 29] on input "text" at bounding box center [355, 29] width 392 height 32
type input "*********"
click at [251, 27] on input "text" at bounding box center [355, 29] width 392 height 32
type input "**********"
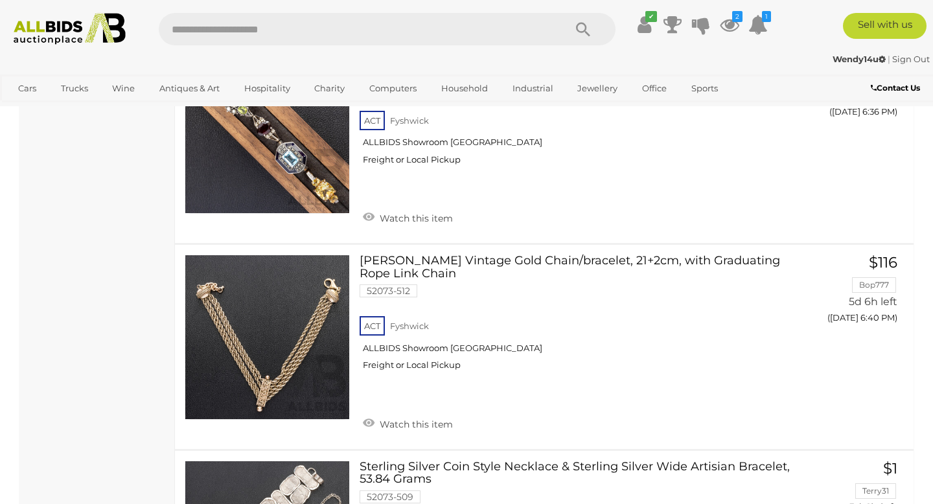
scroll to position [2021, 0]
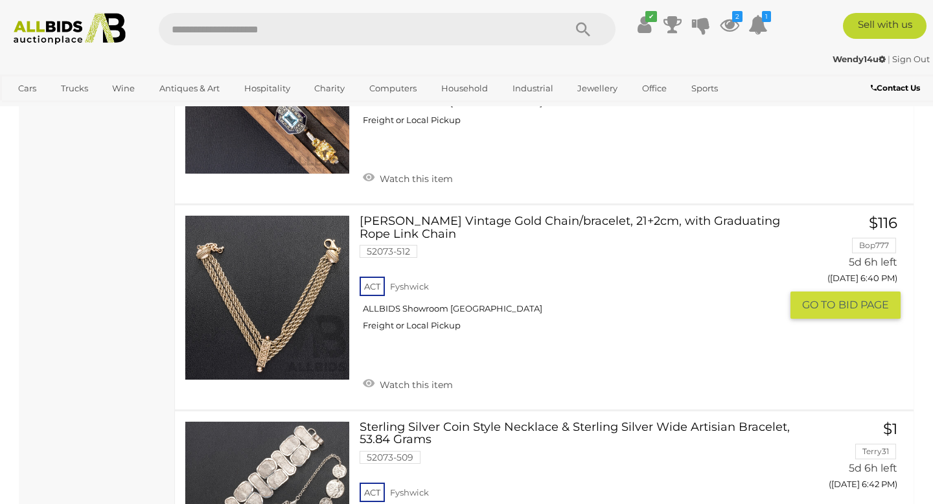
click at [266, 285] on link at bounding box center [267, 297] width 165 height 165
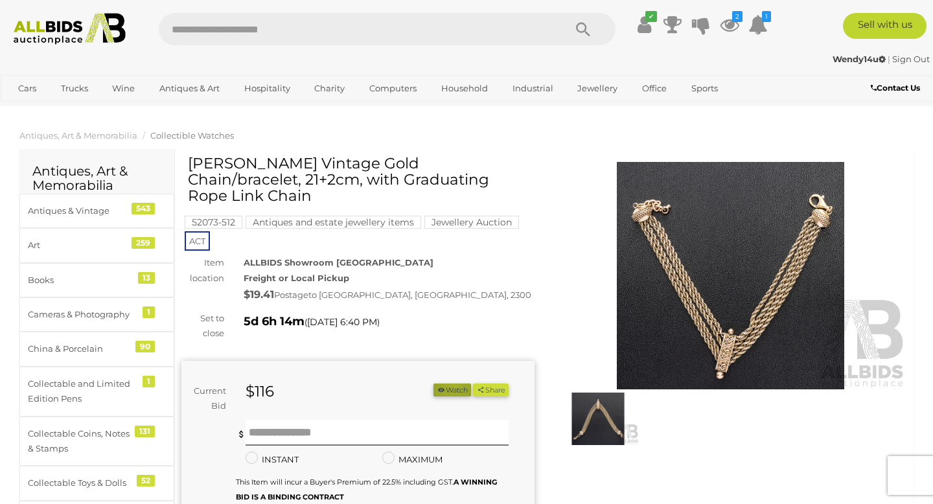
click at [447, 383] on button "Watch" at bounding box center [452, 390] width 38 height 14
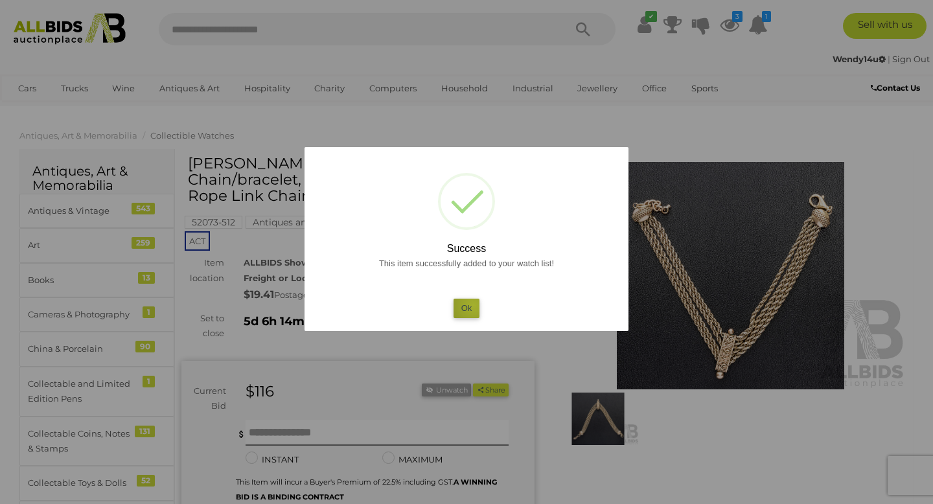
click at [473, 305] on button "Ok" at bounding box center [466, 308] width 27 height 19
